Goal: Information Seeking & Learning: Find specific fact

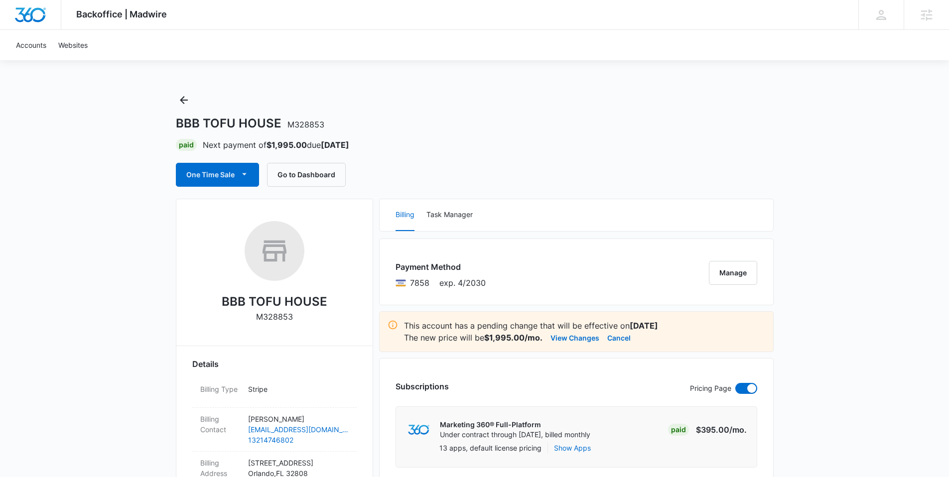
scroll to position [143, 0]
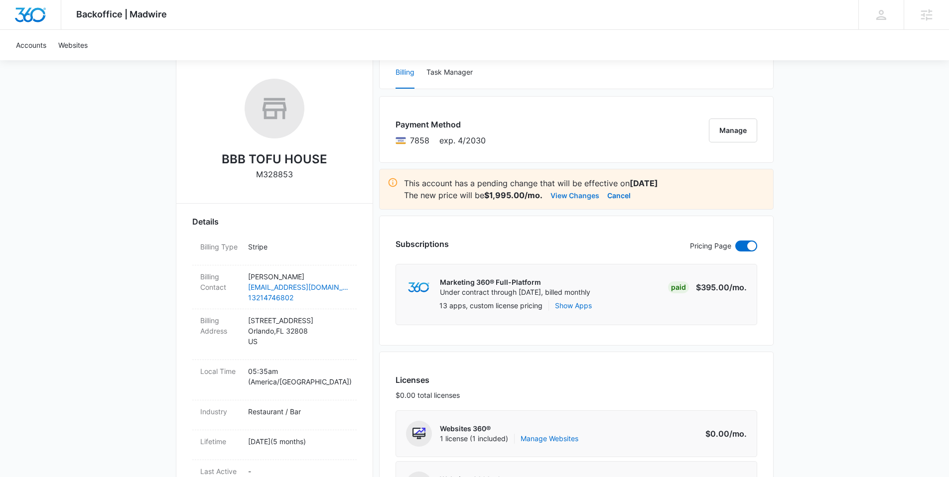
click at [564, 195] on button "View Changes" at bounding box center [575, 195] width 49 height 12
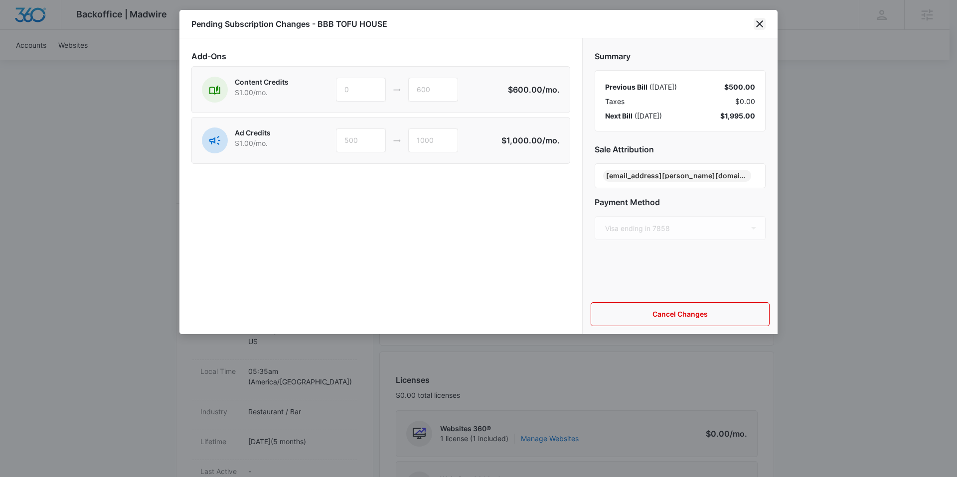
click at [758, 22] on icon "close" at bounding box center [759, 23] width 7 height 7
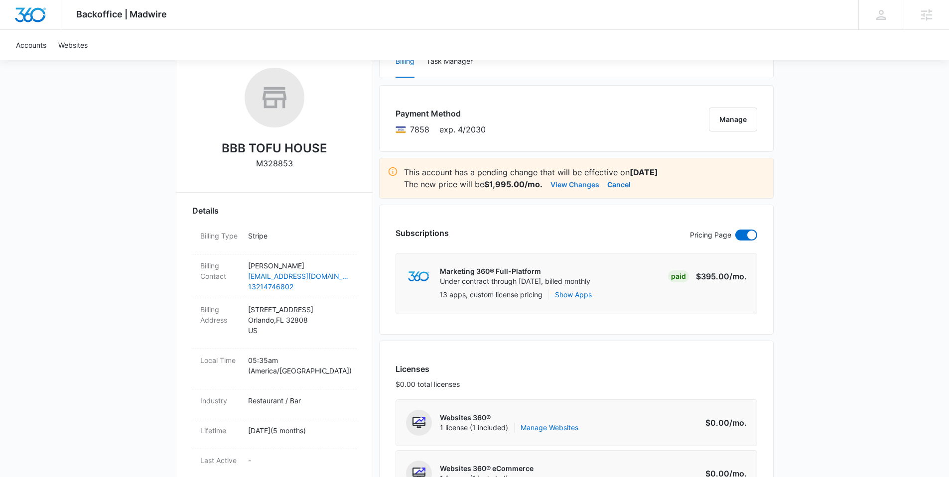
scroll to position [292, 0]
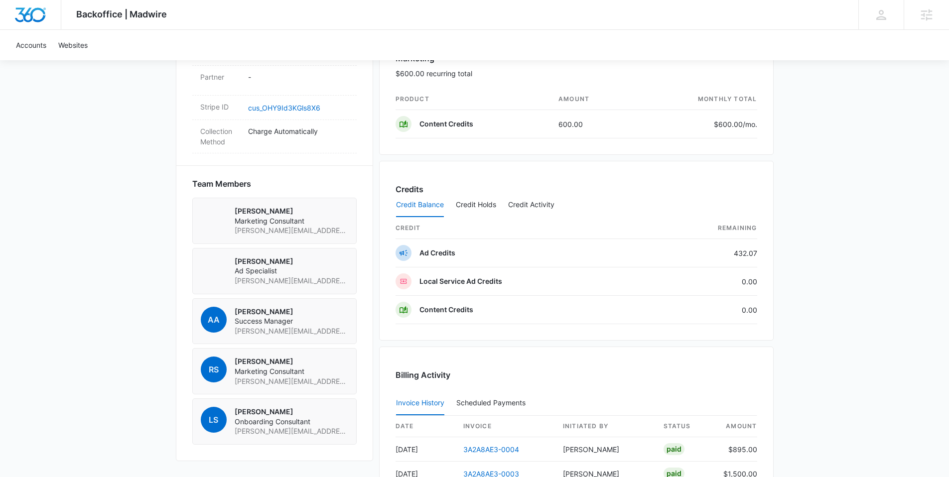
scroll to position [712, 0]
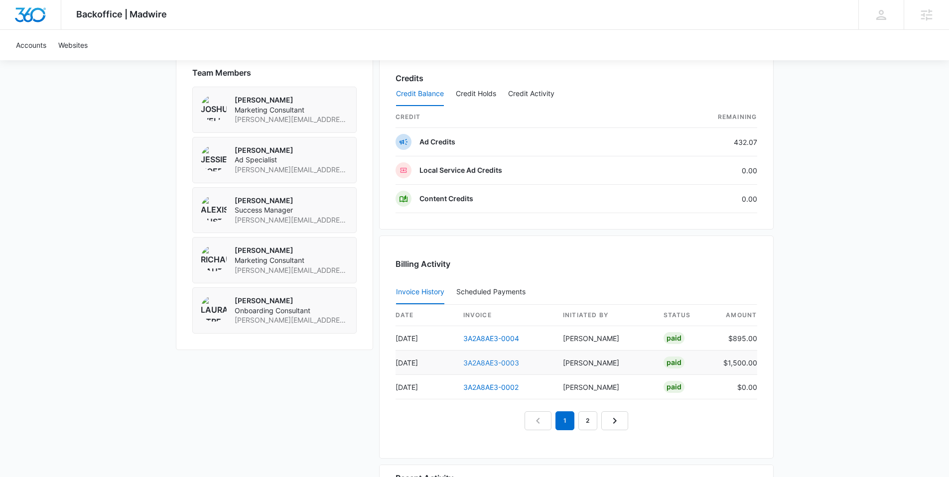
click at [483, 363] on link "3A2A8AE3-0003" at bounding box center [491, 363] width 56 height 8
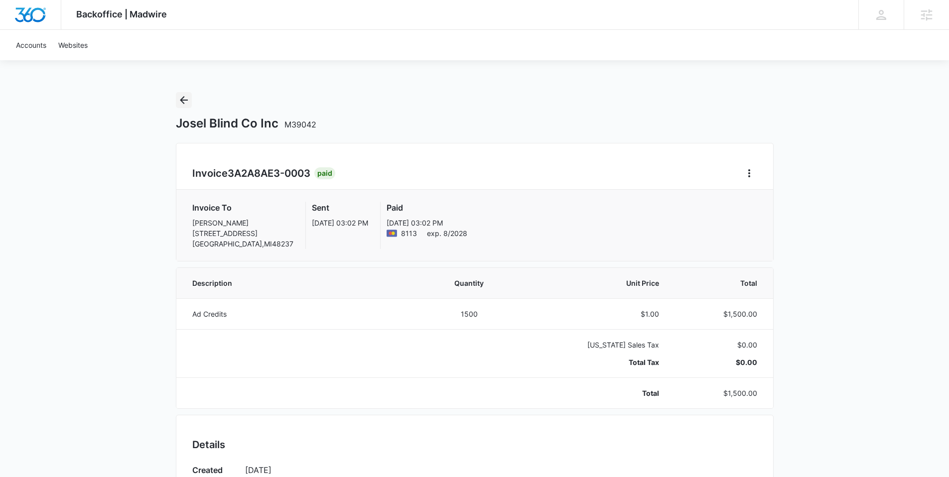
click at [188, 98] on icon "Back" at bounding box center [184, 100] width 12 height 12
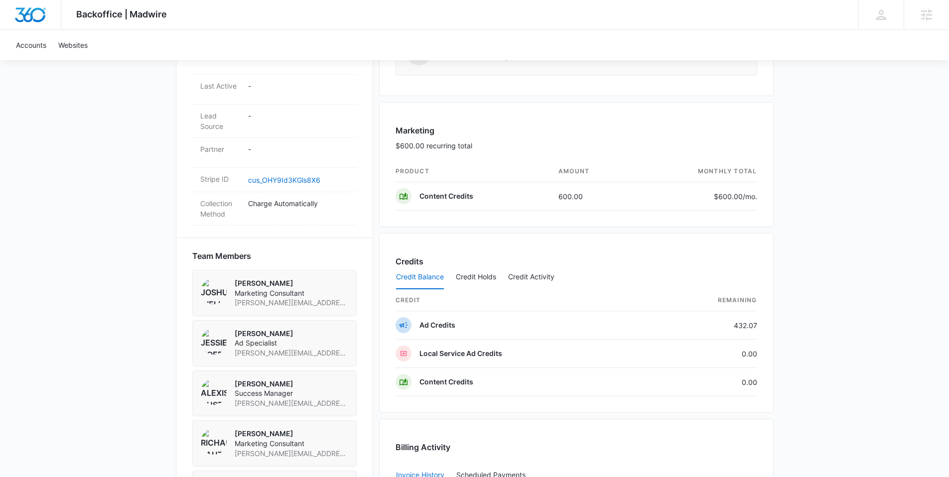
scroll to position [854, 0]
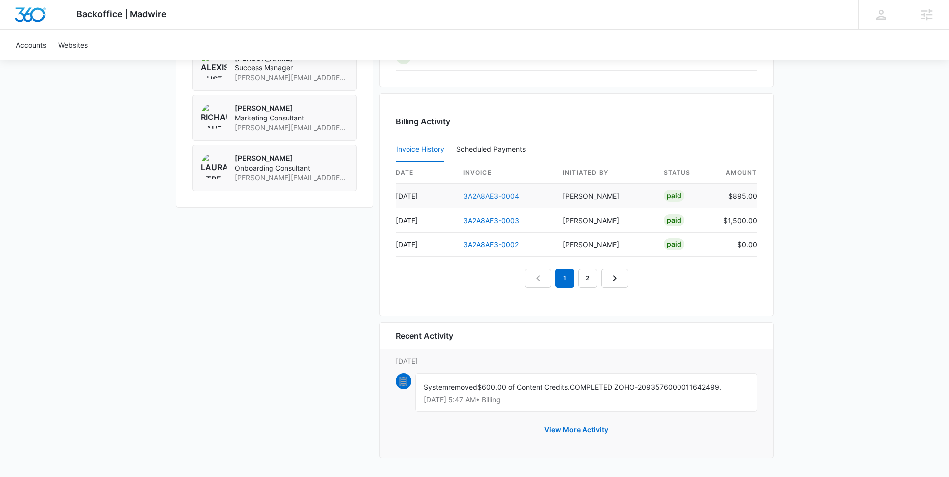
click at [505, 196] on link "3A2A8AE3-0004" at bounding box center [491, 196] width 56 height 8
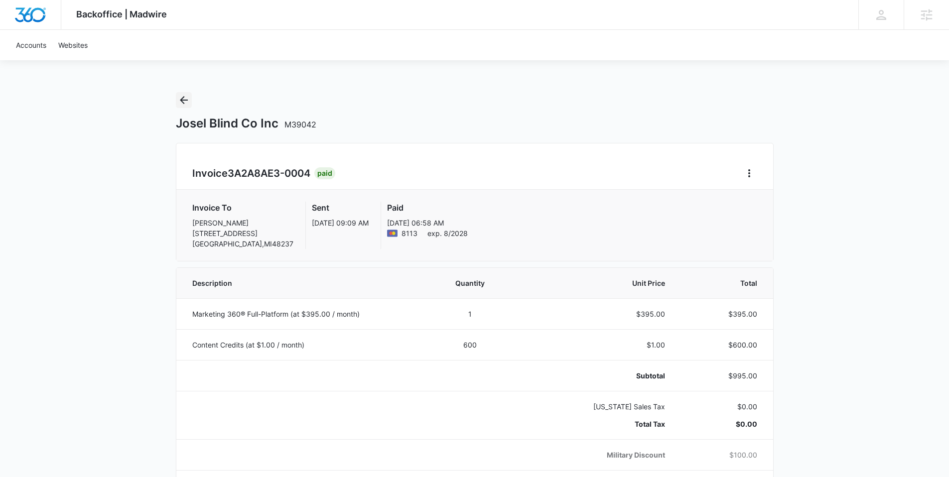
click at [185, 96] on icon "Back" at bounding box center [184, 100] width 12 height 12
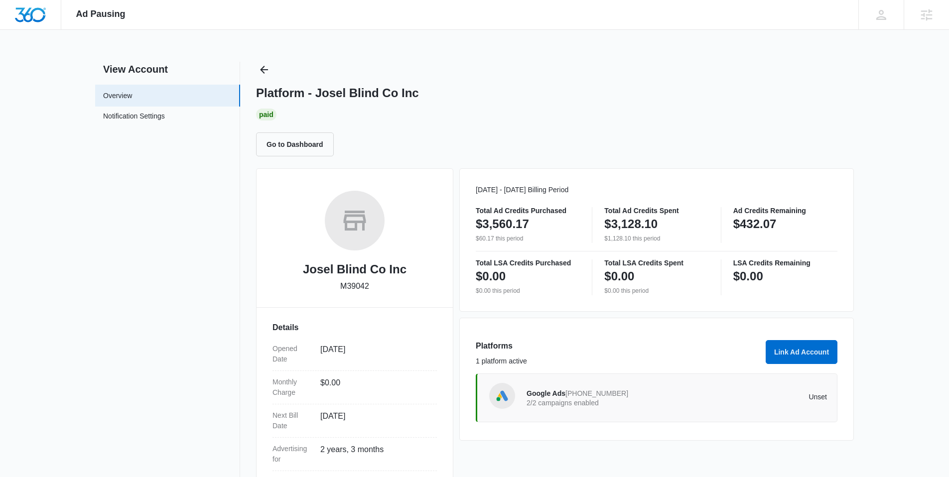
click at [579, 394] on span "337-246-2292" at bounding box center [597, 394] width 63 height 8
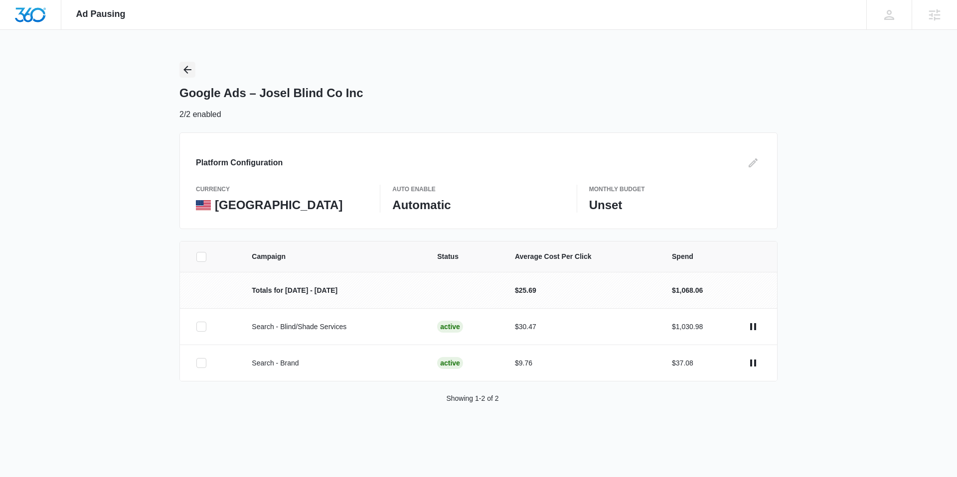
click at [187, 66] on icon "Back" at bounding box center [187, 70] width 8 height 8
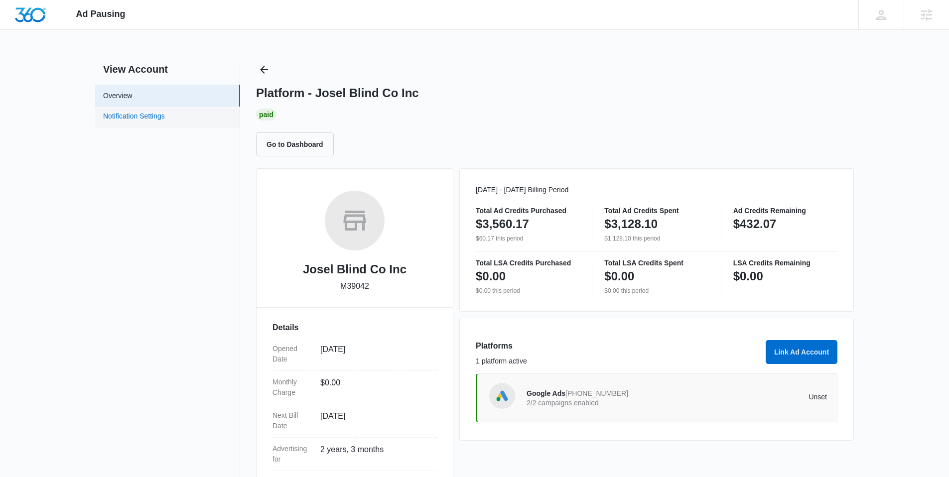
click at [145, 115] on link "Notification Settings" at bounding box center [134, 117] width 62 height 13
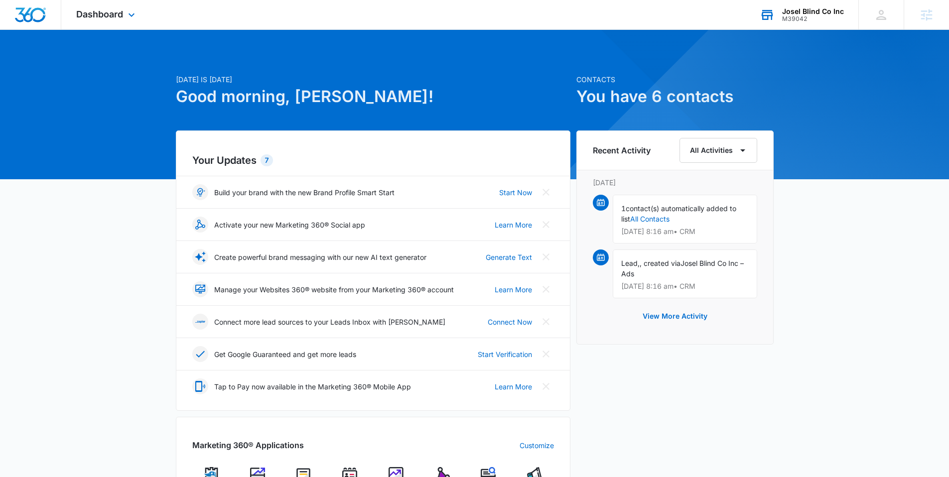
click at [819, 9] on div "Josel Blind Co Inc" at bounding box center [813, 11] width 62 height 8
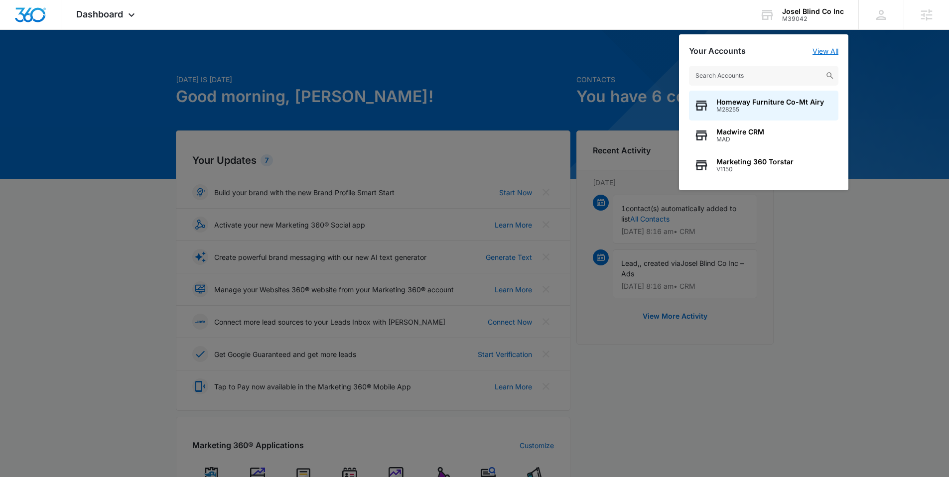
click at [824, 49] on link "View All" at bounding box center [826, 51] width 26 height 8
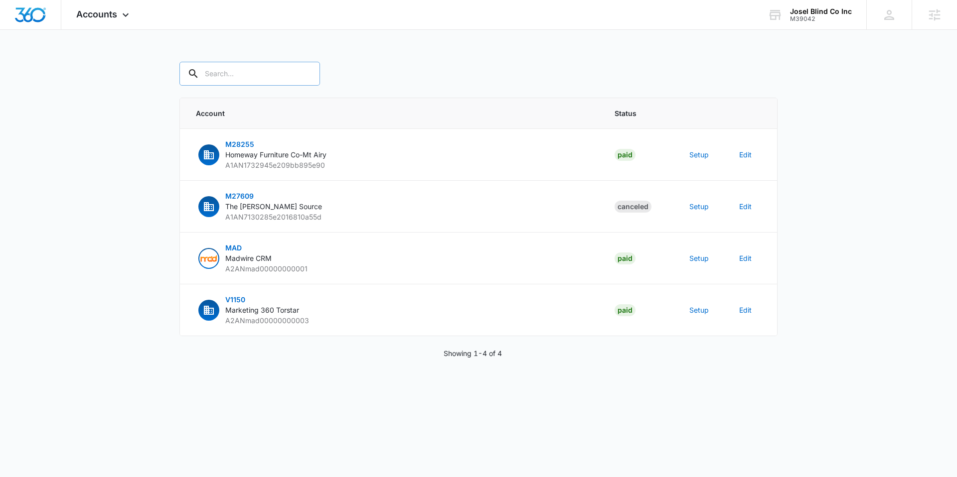
click at [244, 78] on input "text" at bounding box center [249, 74] width 141 height 24
type input "josel"
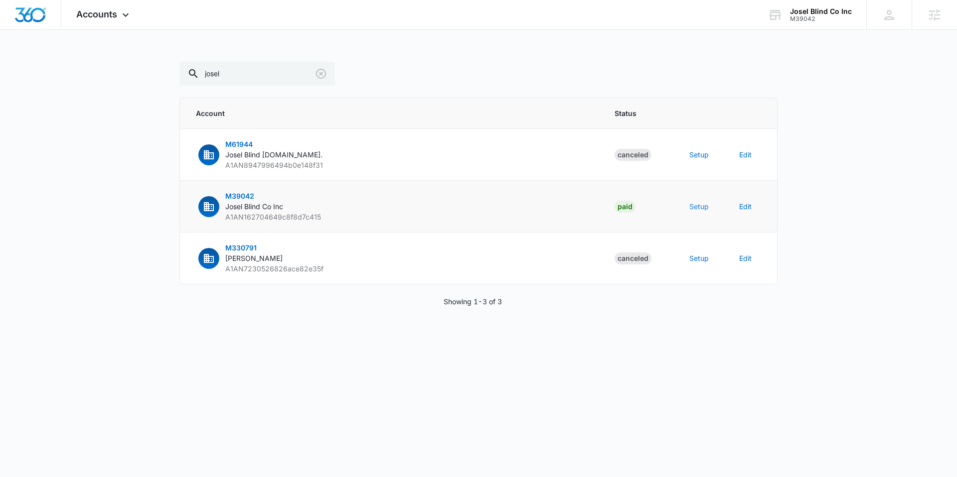
click at [699, 208] on button "Setup" at bounding box center [698, 206] width 19 height 10
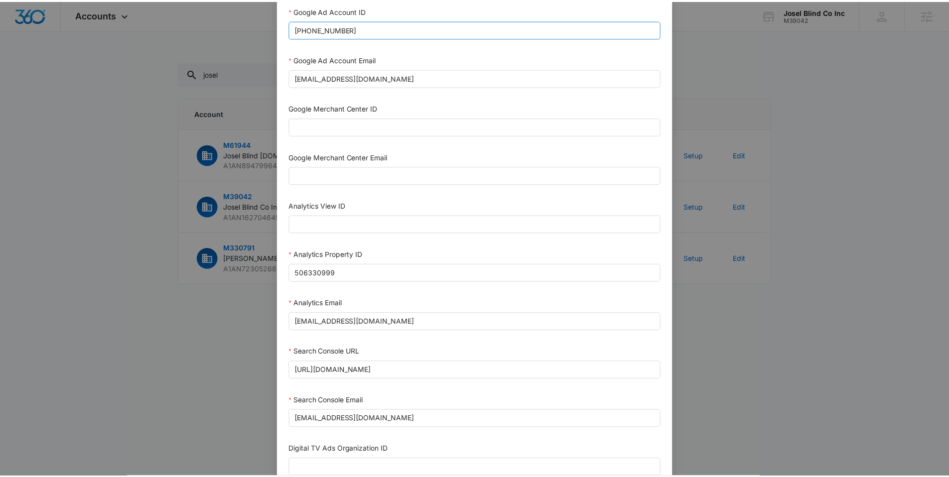
scroll to position [357, 0]
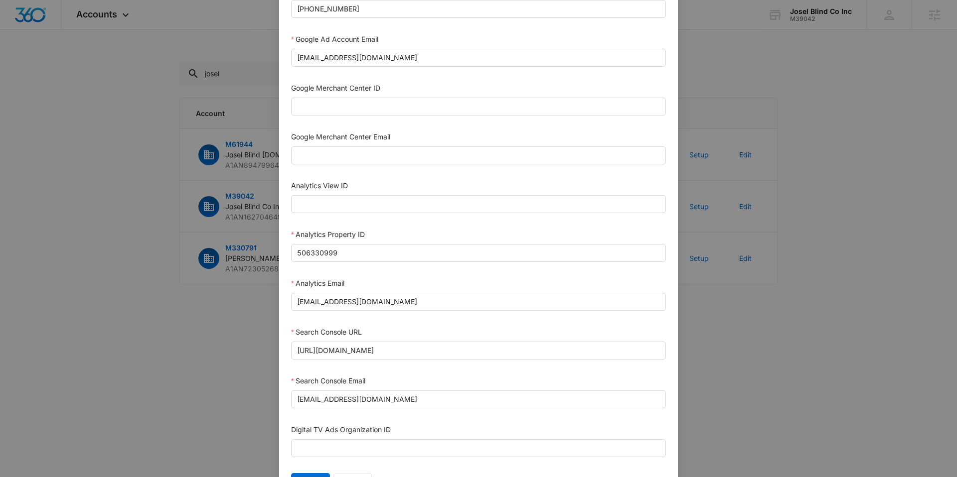
click at [147, 350] on div "Setup Account Bing Ad Account ID Bing Ad Account Email LinkedIn Ad Account ID L…" at bounding box center [478, 238] width 957 height 477
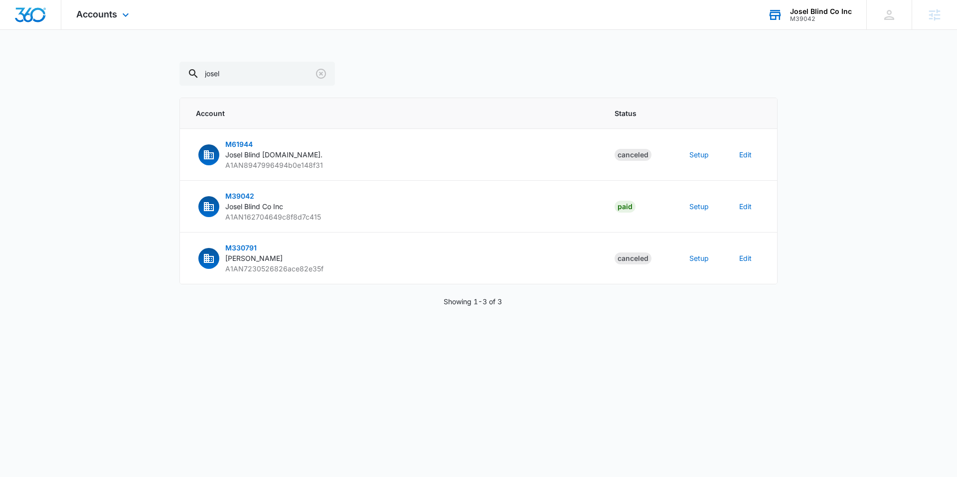
click at [827, 12] on div "Josel Blind Co Inc" at bounding box center [821, 11] width 62 height 8
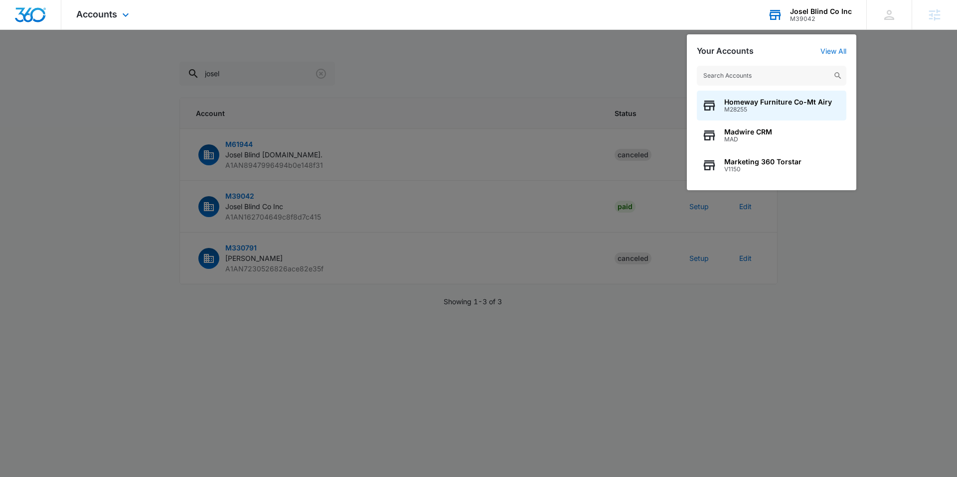
click at [774, 75] on input "text" at bounding box center [771, 76] width 149 height 20
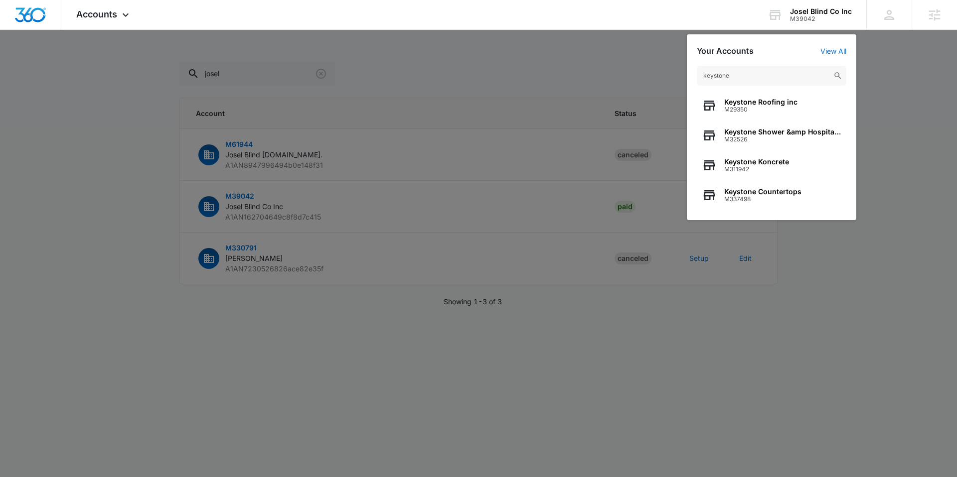
type input "keystone"
click at [883, 252] on div at bounding box center [478, 238] width 957 height 477
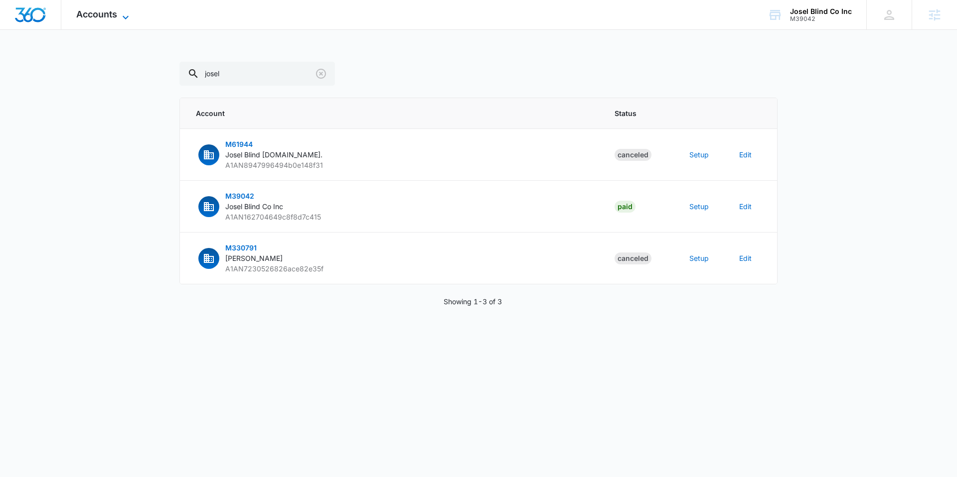
click at [100, 13] on span "Accounts" at bounding box center [96, 14] width 41 height 10
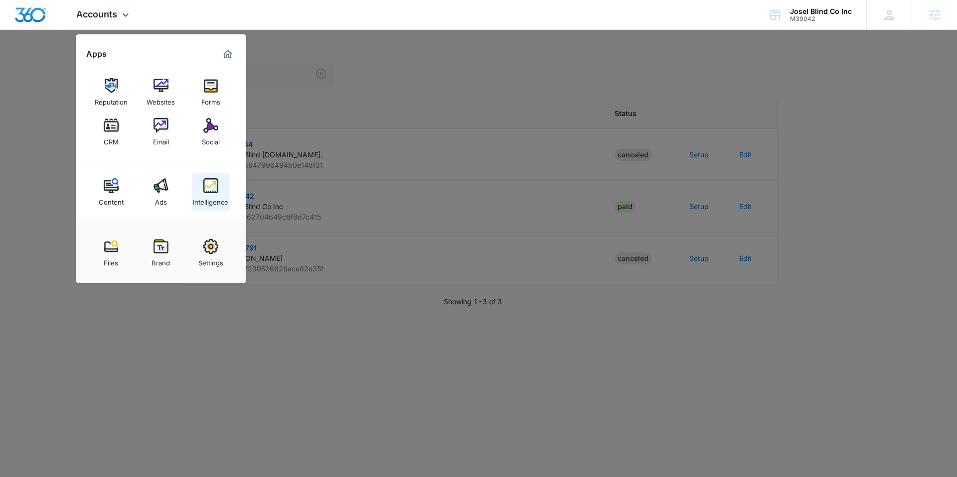
click at [211, 186] on img at bounding box center [210, 185] width 15 height 15
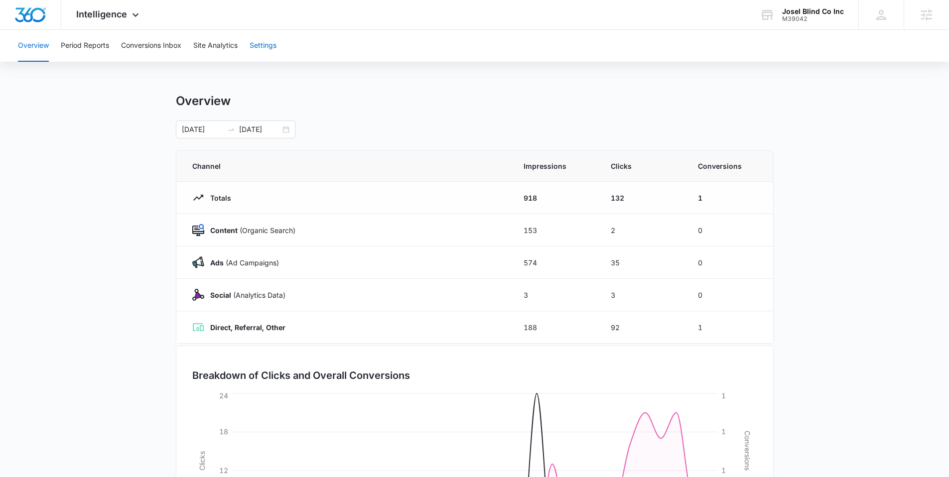
click at [266, 42] on button "Settings" at bounding box center [263, 46] width 27 height 32
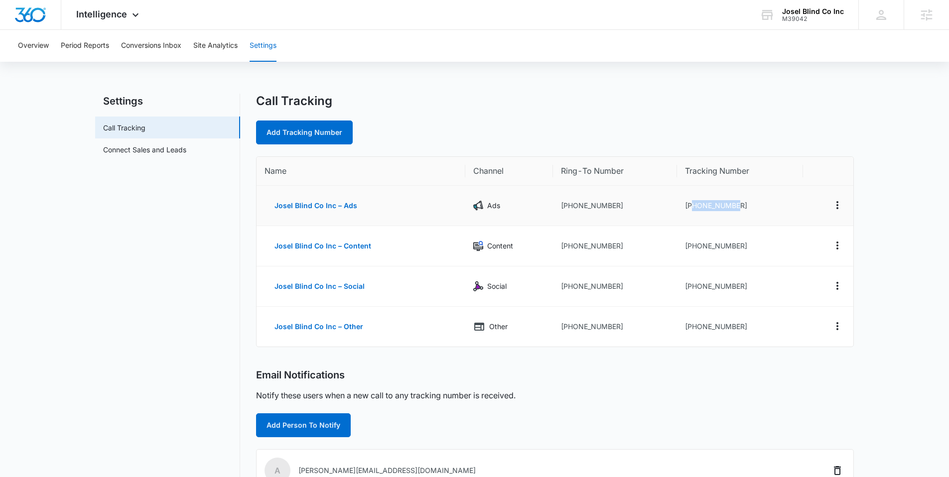
drag, startPoint x: 691, startPoint y: 203, endPoint x: 782, endPoint y: 205, distance: 90.7
click at [782, 205] on td "+12483011438" at bounding box center [740, 206] width 126 height 40
copy td "2483011438"
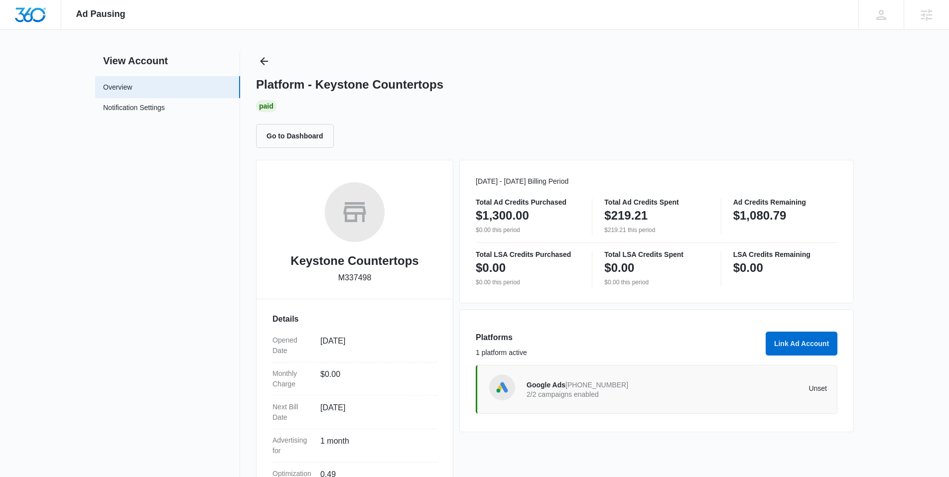
scroll to position [123, 0]
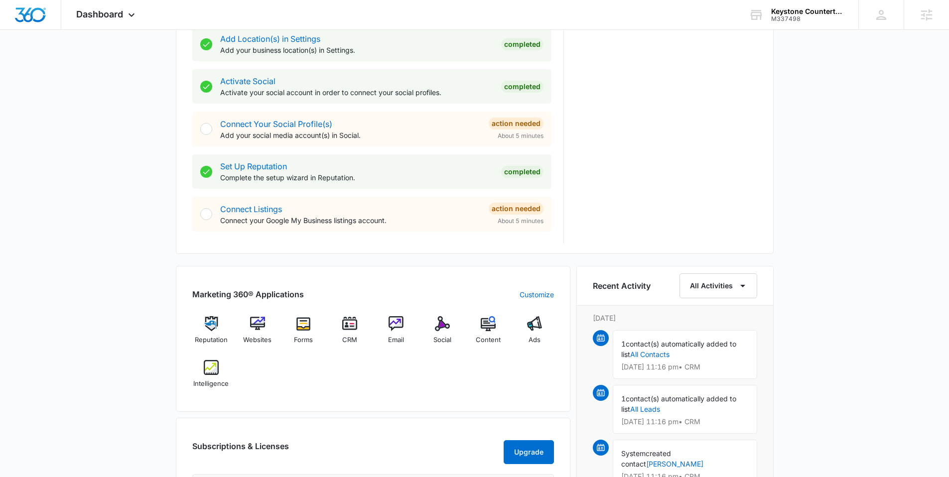
scroll to position [393, 0]
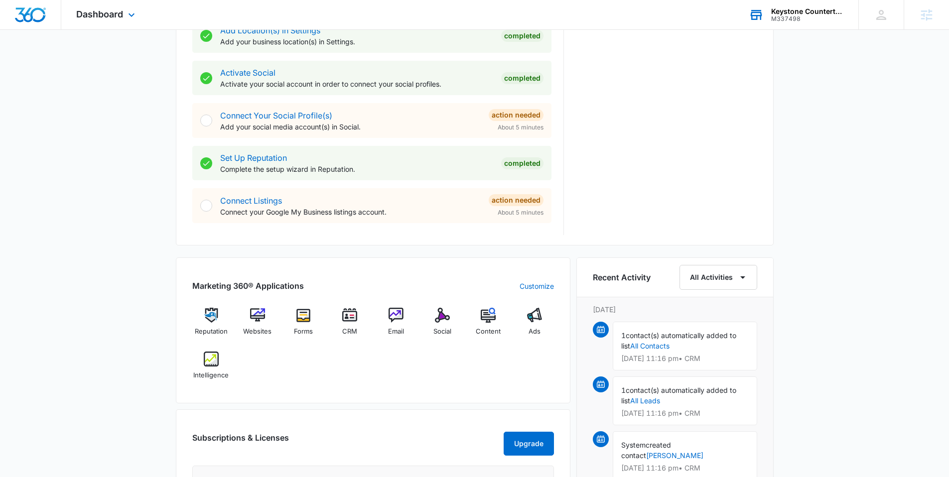
click at [810, 10] on div "Keystone Countertops" at bounding box center [807, 11] width 73 height 8
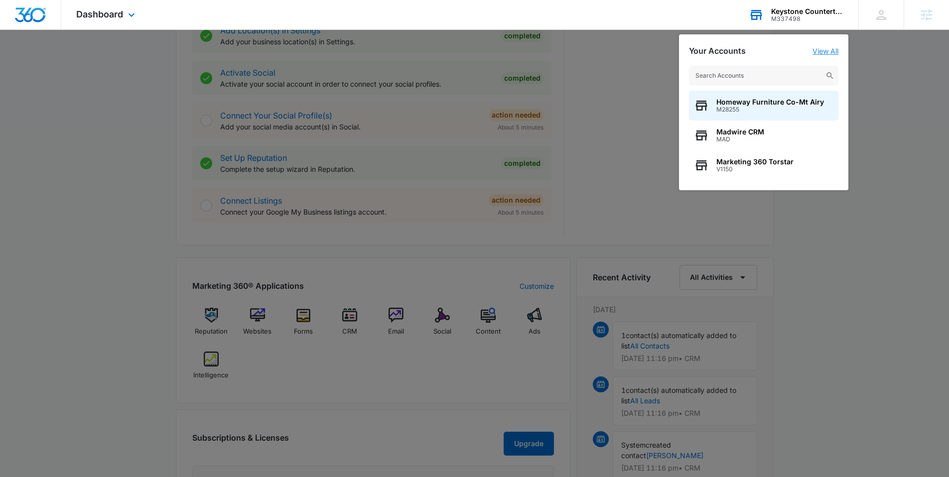
click at [819, 49] on link "View All" at bounding box center [826, 51] width 26 height 8
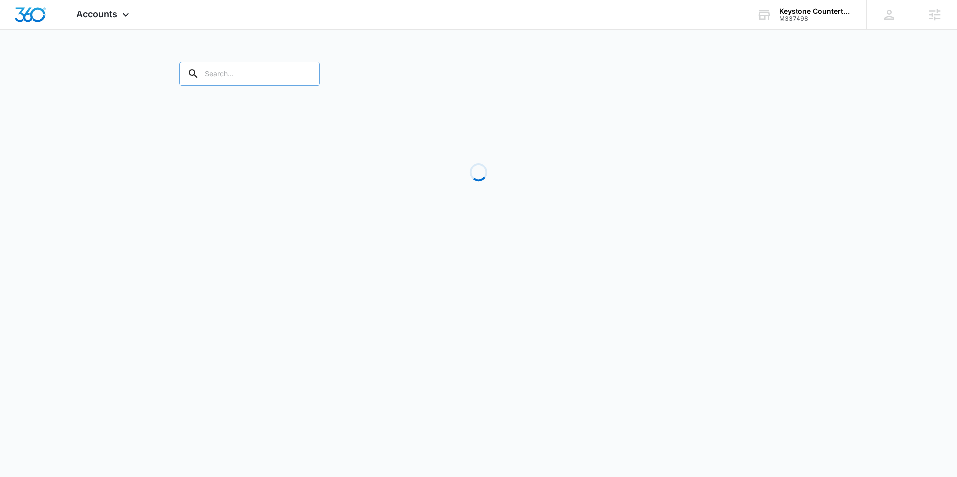
click at [238, 64] on input "text" at bounding box center [249, 74] width 141 height 24
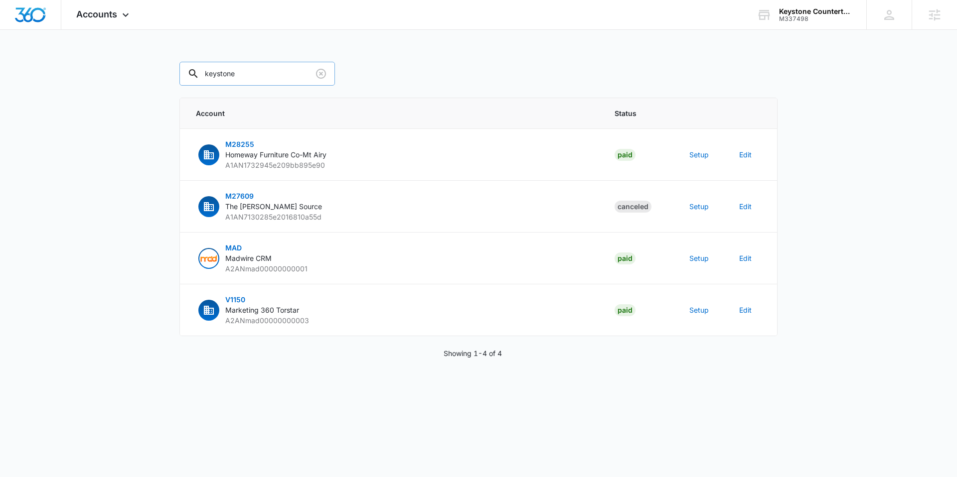
type input "keystone"
click at [699, 308] on button "Setup" at bounding box center [698, 310] width 19 height 10
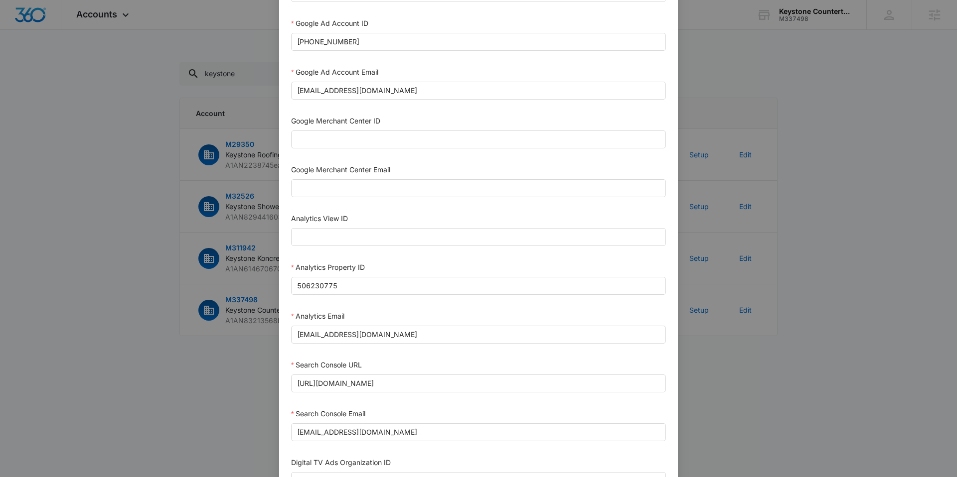
scroll to position [411, 0]
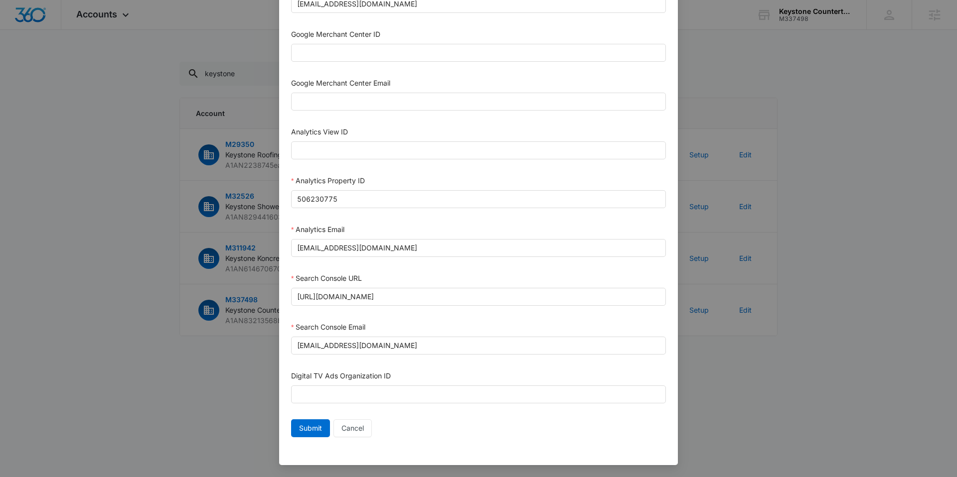
click at [184, 391] on div "Setup Account Bing Ad Account ID Bing Ad Account Email LinkedIn Ad Account ID L…" at bounding box center [478, 238] width 957 height 477
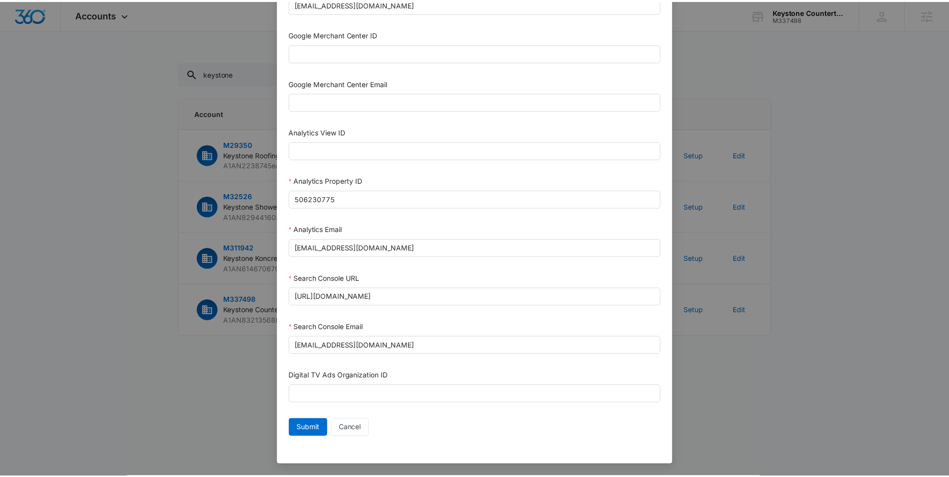
scroll to position [401, 0]
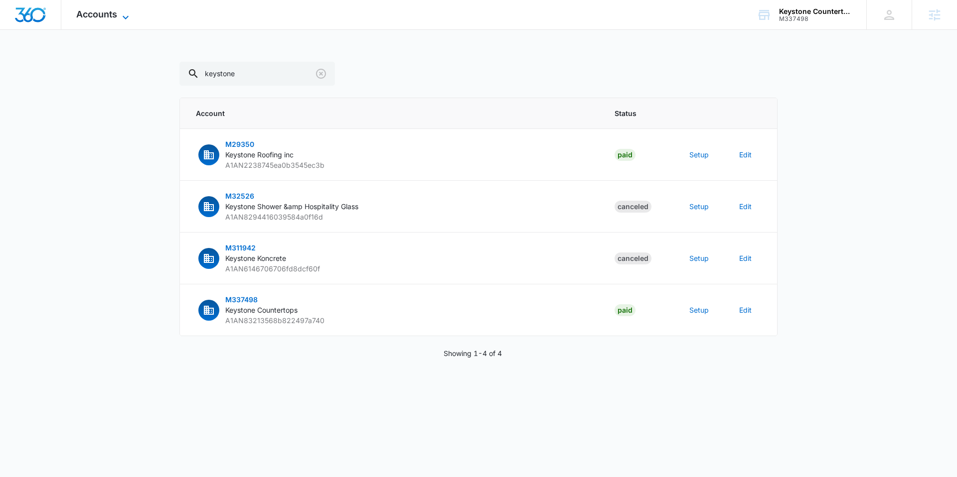
click at [108, 15] on span "Accounts" at bounding box center [96, 14] width 41 height 10
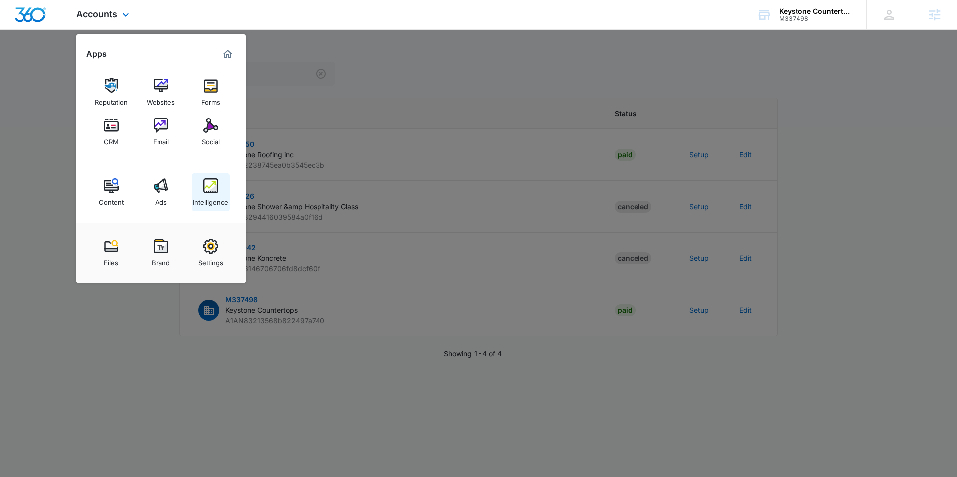
click at [214, 185] on img at bounding box center [210, 185] width 15 height 15
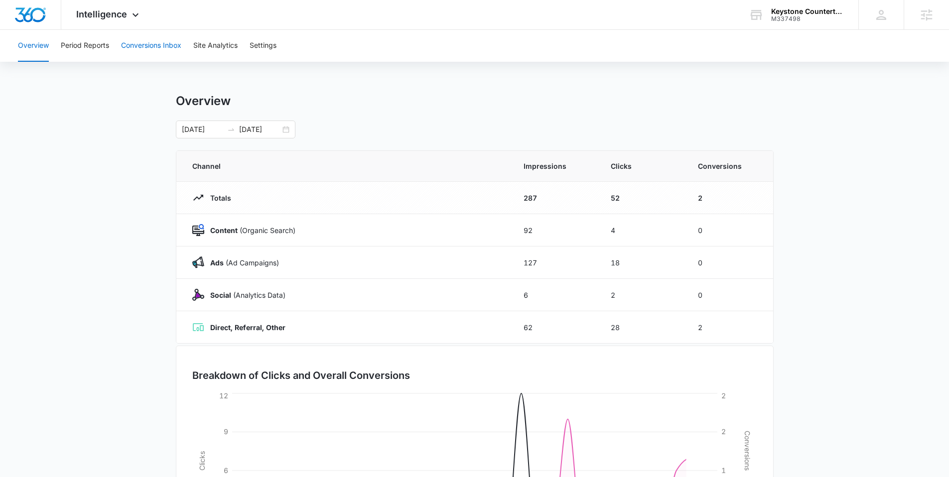
click at [164, 44] on button "Conversions Inbox" at bounding box center [151, 46] width 60 height 32
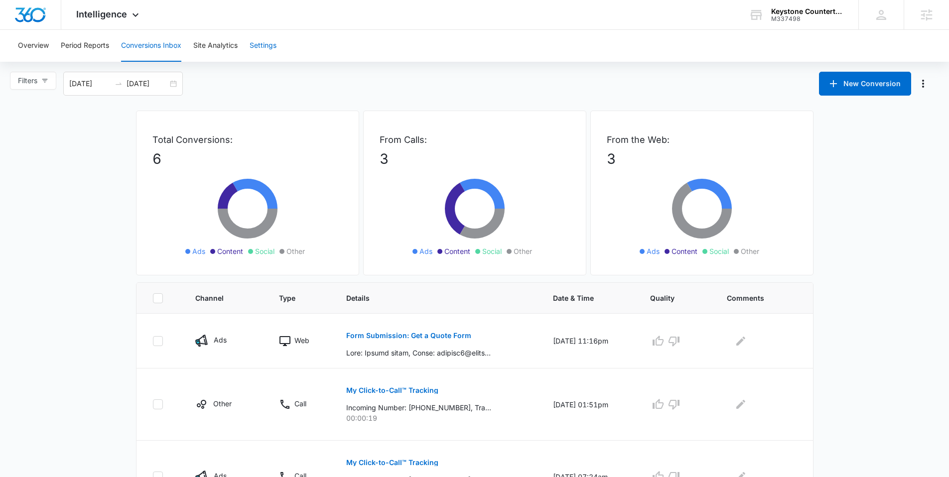
click at [264, 46] on button "Settings" at bounding box center [263, 46] width 27 height 32
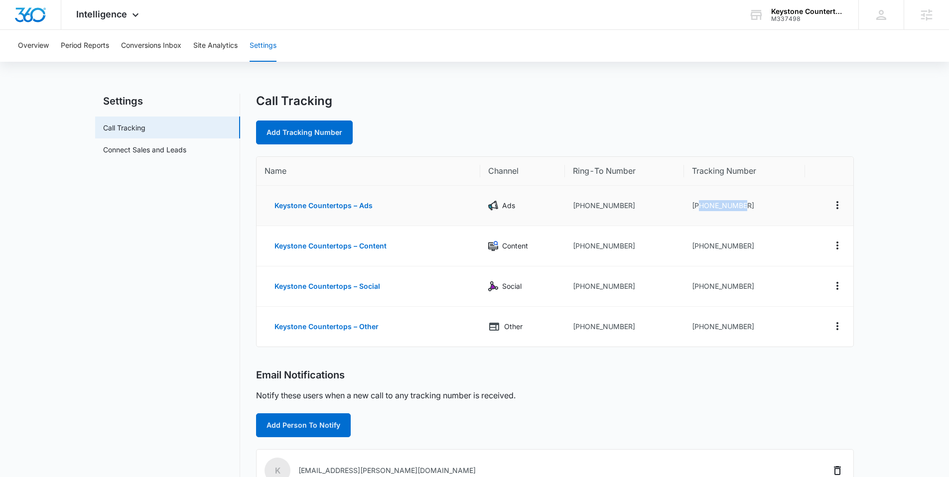
drag, startPoint x: 700, startPoint y: 206, endPoint x: 791, endPoint y: 206, distance: 90.7
click at [791, 206] on td "[PHONE_NUMBER]" at bounding box center [745, 206] width 122 height 40
copy td "9202211014"
